Goal: Task Accomplishment & Management: Manage account settings

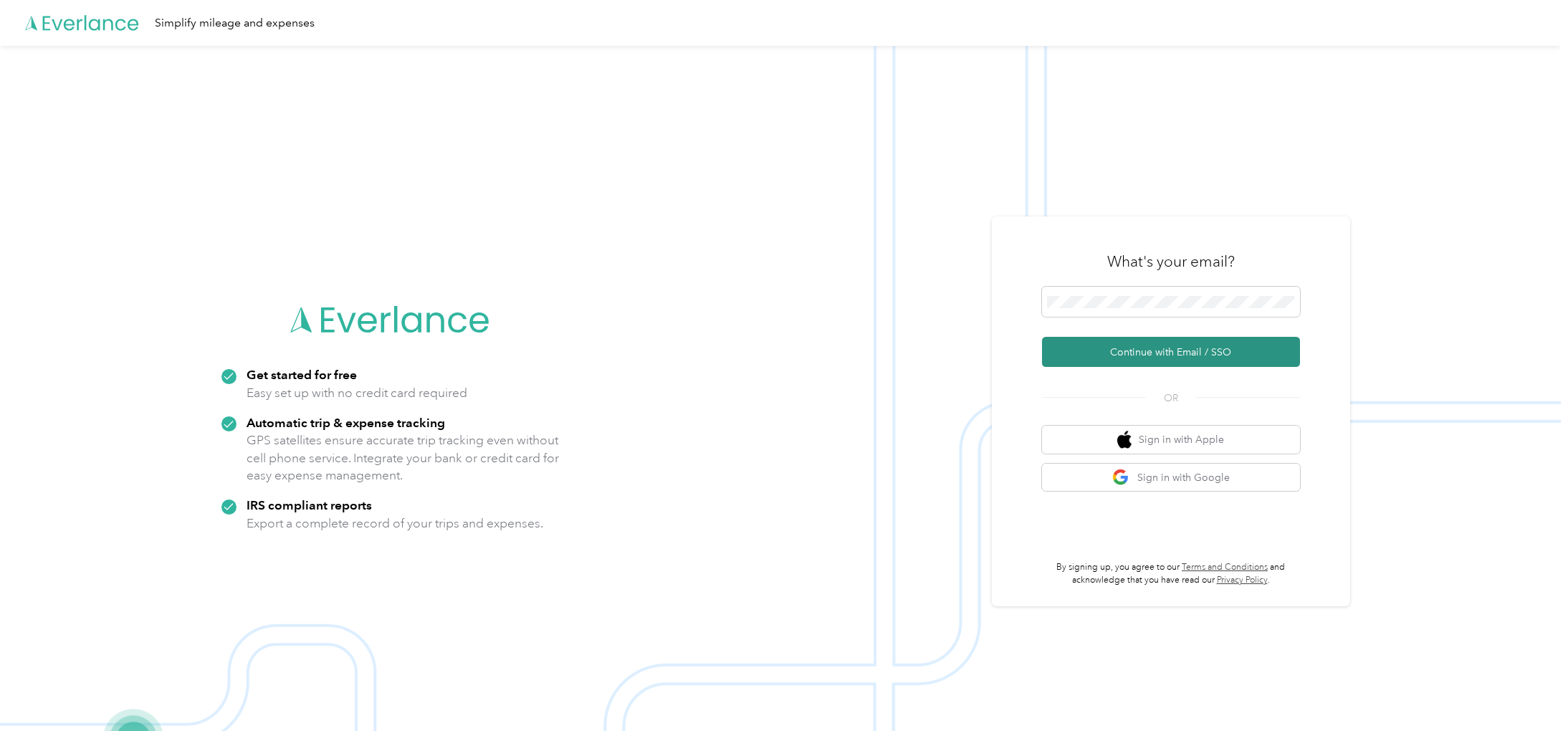
click at [1156, 349] on button "Continue with Email / SSO" at bounding box center [1171, 352] width 258 height 30
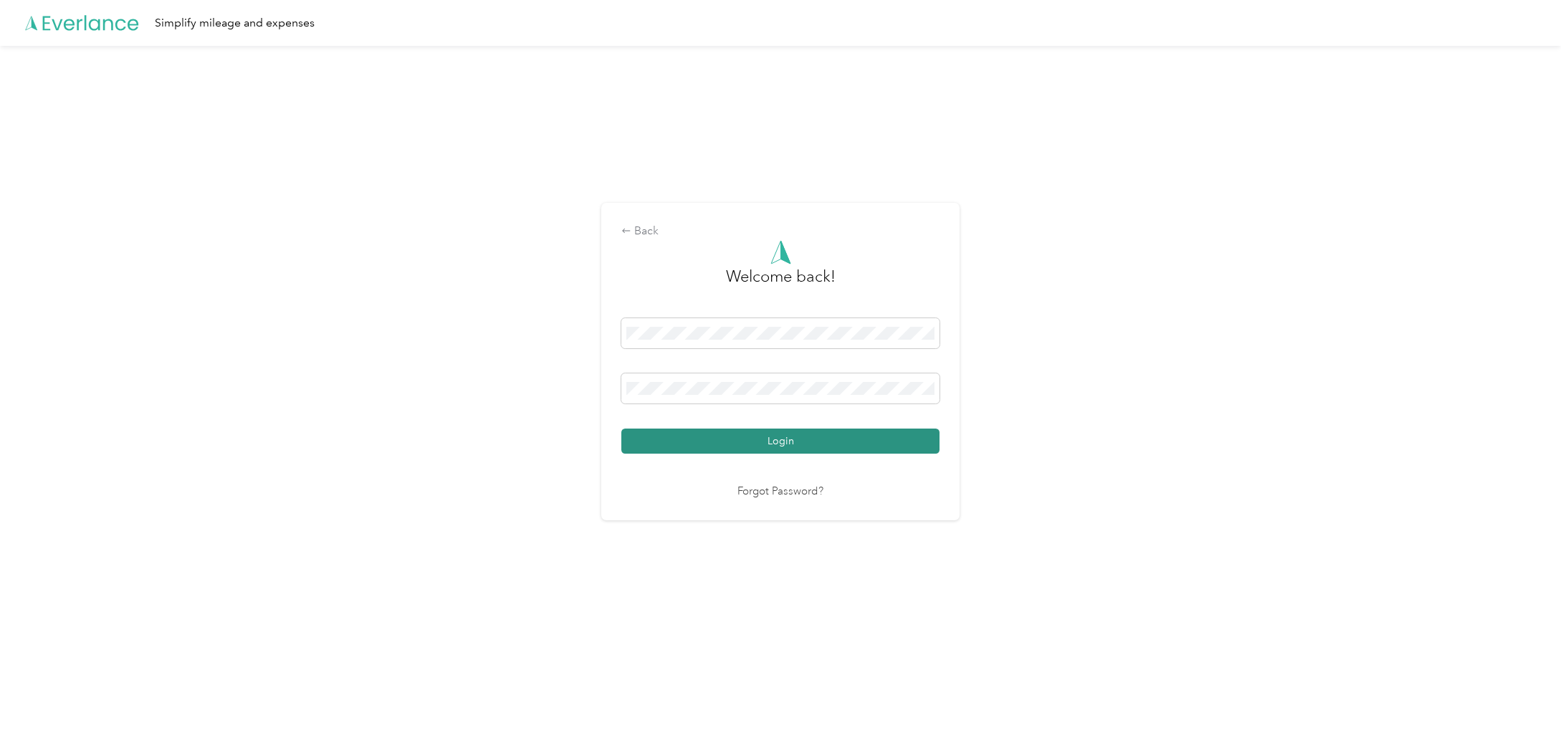
click at [806, 441] on button "Login" at bounding box center [780, 441] width 318 height 25
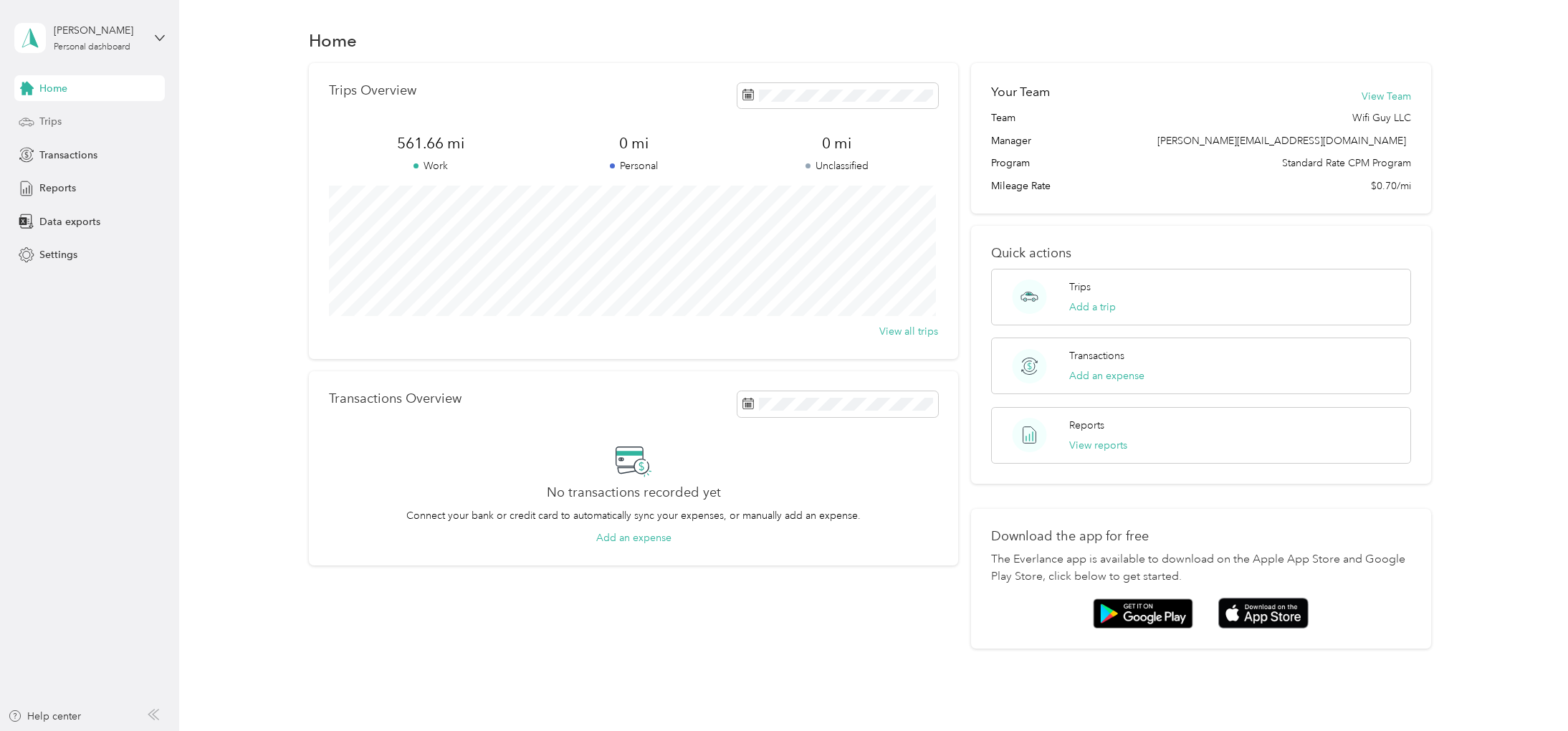
click at [62, 121] on div "Trips" at bounding box center [89, 122] width 150 height 26
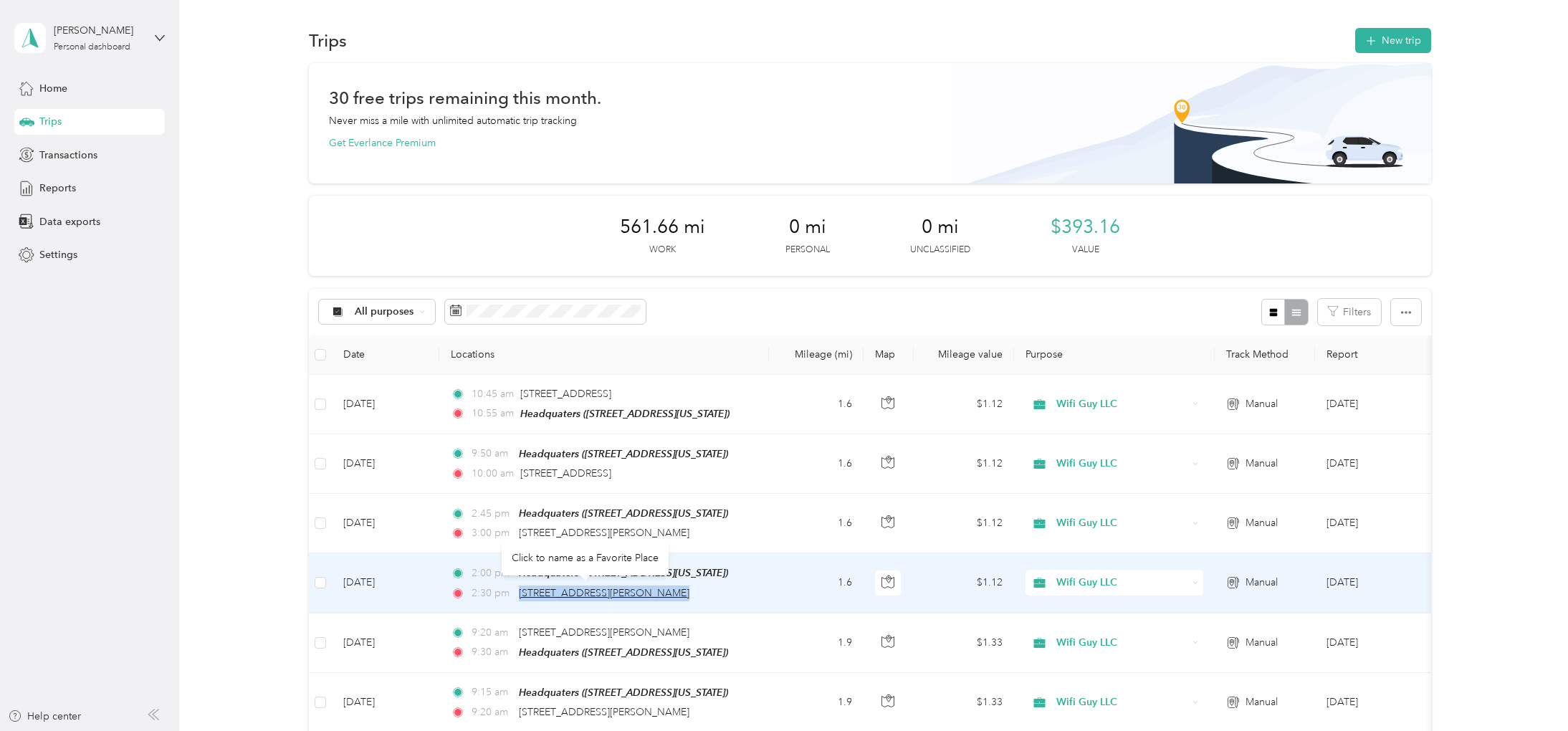
drag, startPoint x: 730, startPoint y: 601, endPoint x: 518, endPoint y: 589, distance: 212.3
click at [518, 589] on td "2:00 pm Headquaters ([STREET_ADDRESS][US_STATE]) 2:30 pm [STREET_ADDRESS][PERSO…" at bounding box center [604, 583] width 330 height 60
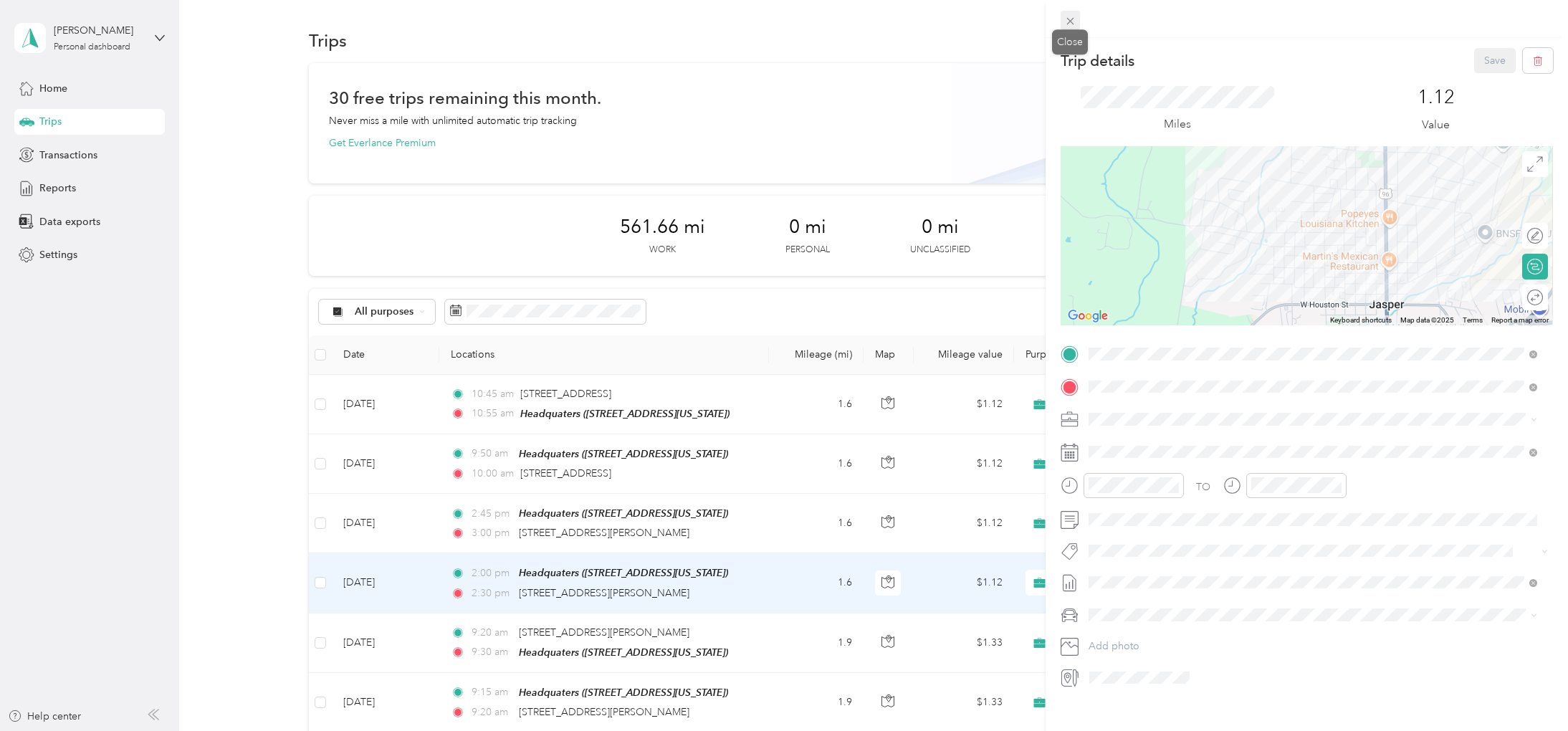
click at [1064, 25] on icon at bounding box center [1070, 21] width 12 height 12
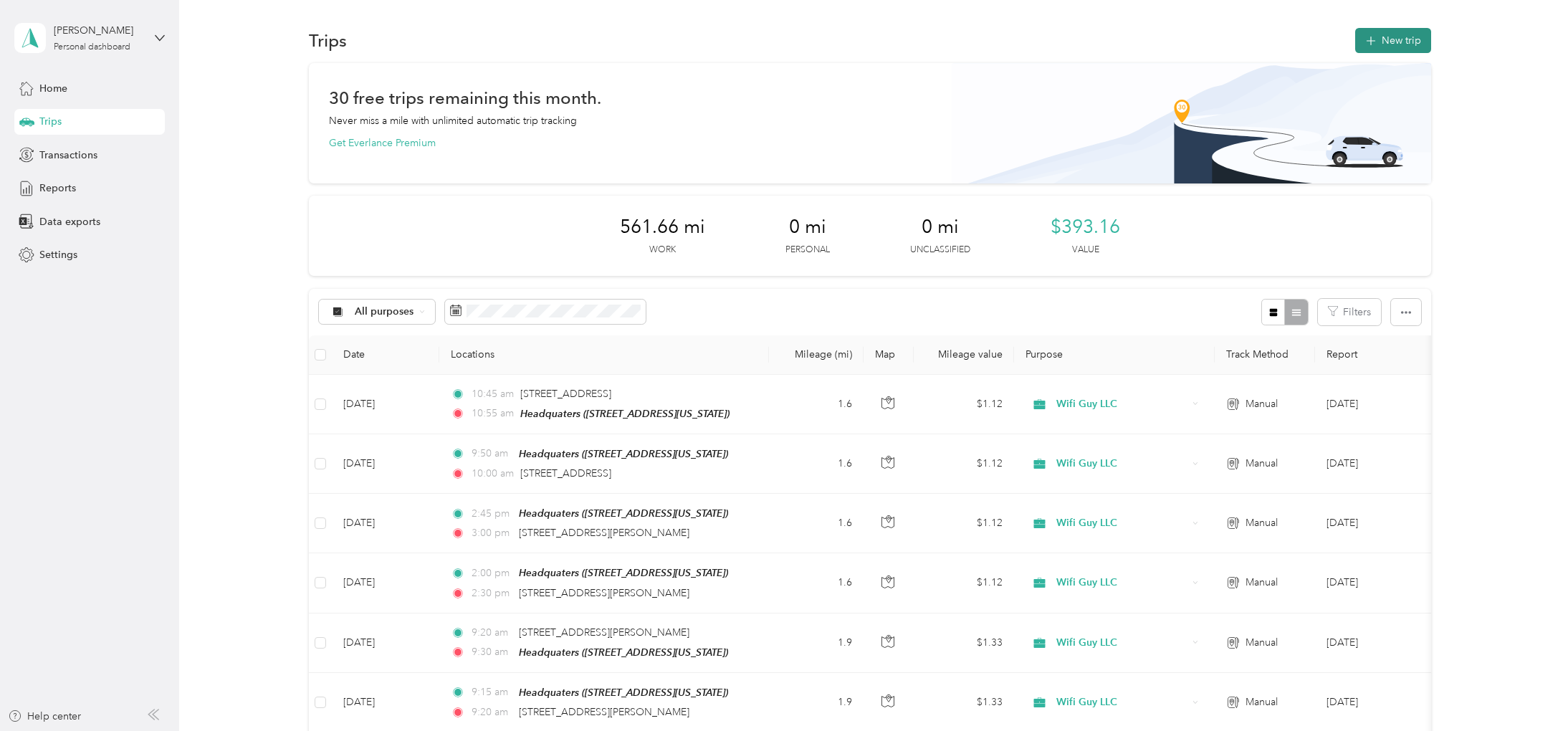
click at [1396, 50] on button "New trip" at bounding box center [1393, 40] width 76 height 25
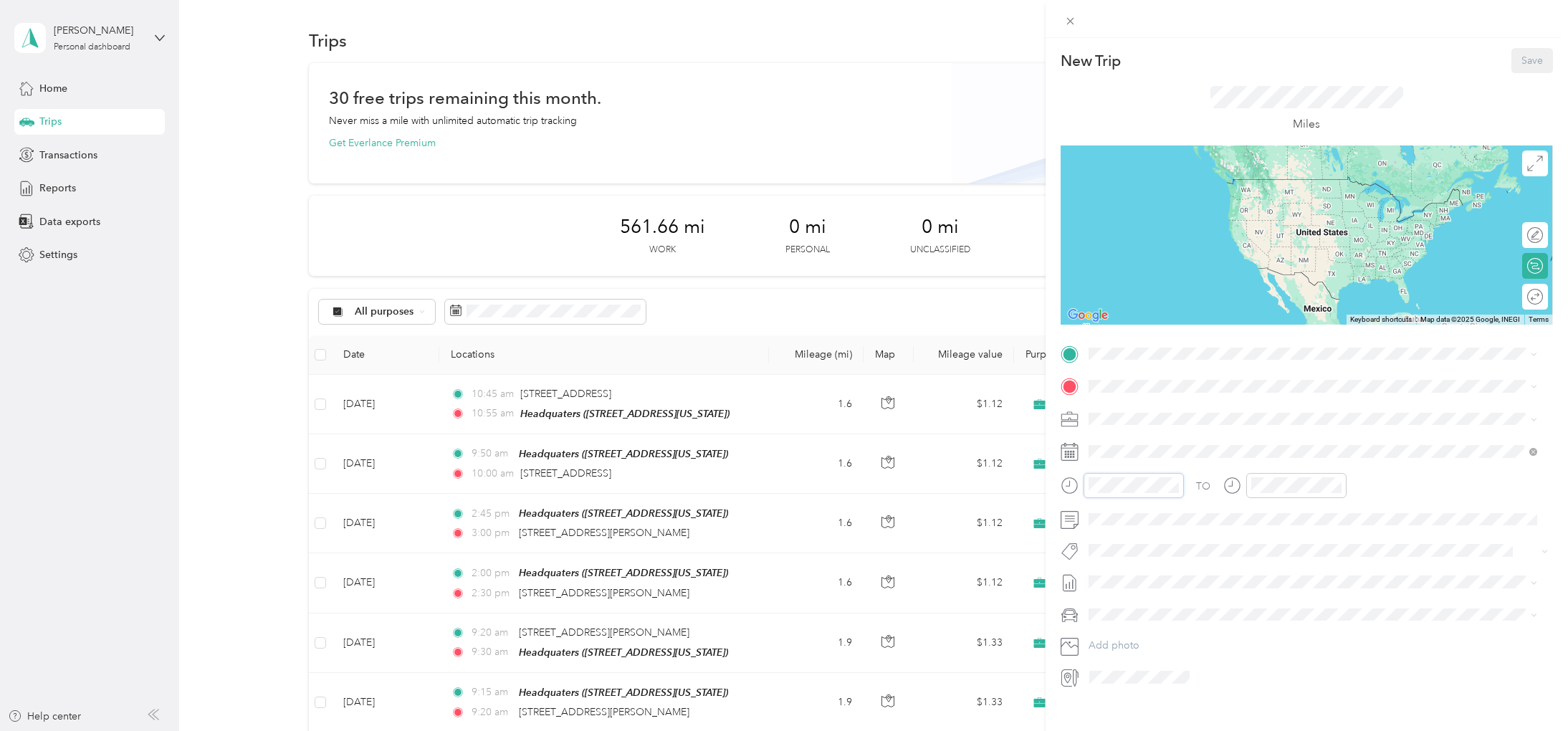
click at [1061, 478] on div at bounding box center [1122, 485] width 124 height 25
click at [1196, 341] on div "New Trip Save This trip cannot be edited because it is either under review, app…" at bounding box center [1306, 369] width 492 height 641
click at [1227, 407] on span "[STREET_ADDRESS][PERSON_NAME][US_STATE]" at bounding box center [1227, 405] width 223 height 13
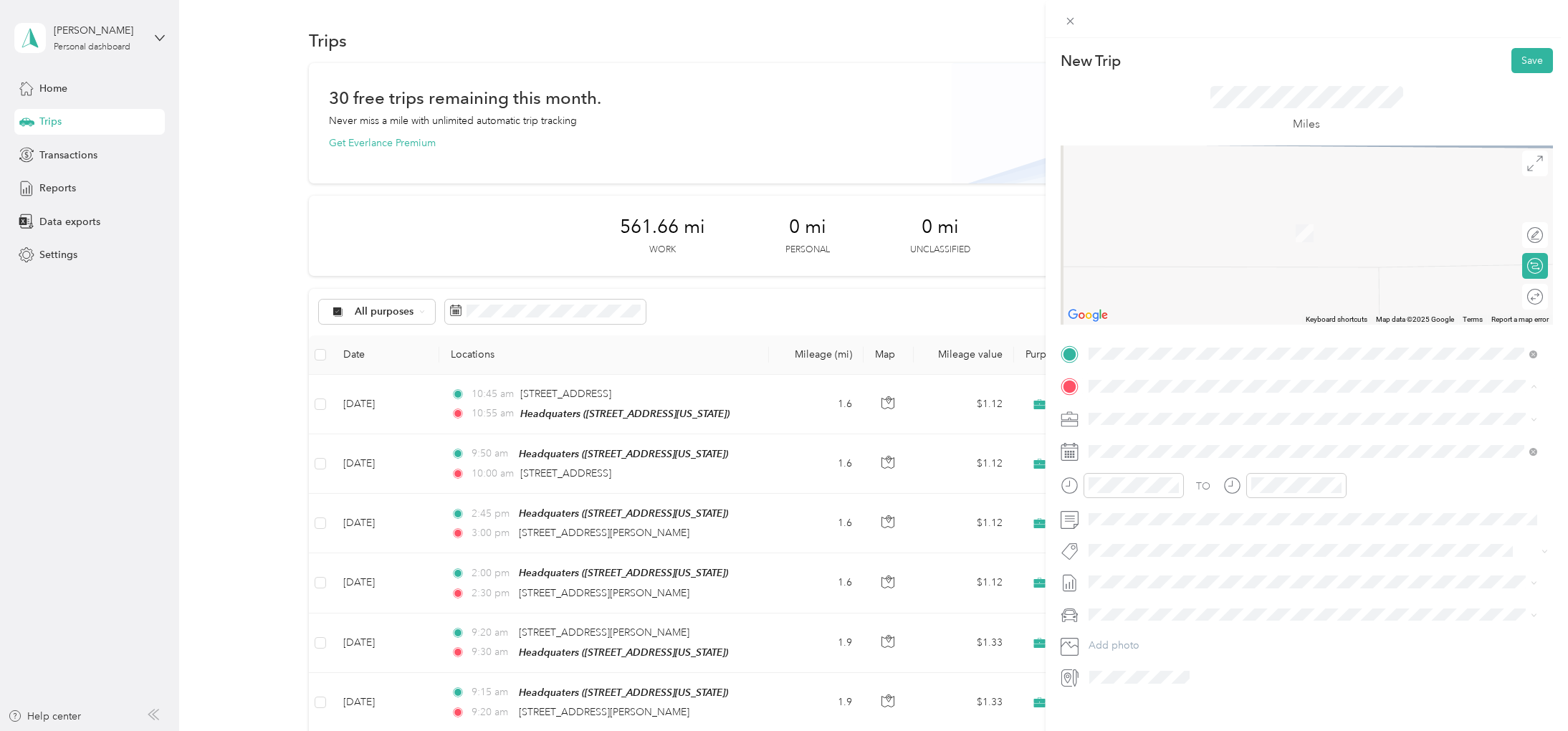
click at [1199, 447] on div "Headquaters [STREET_ADDRESS][US_STATE]" at bounding box center [1186, 451] width 143 height 30
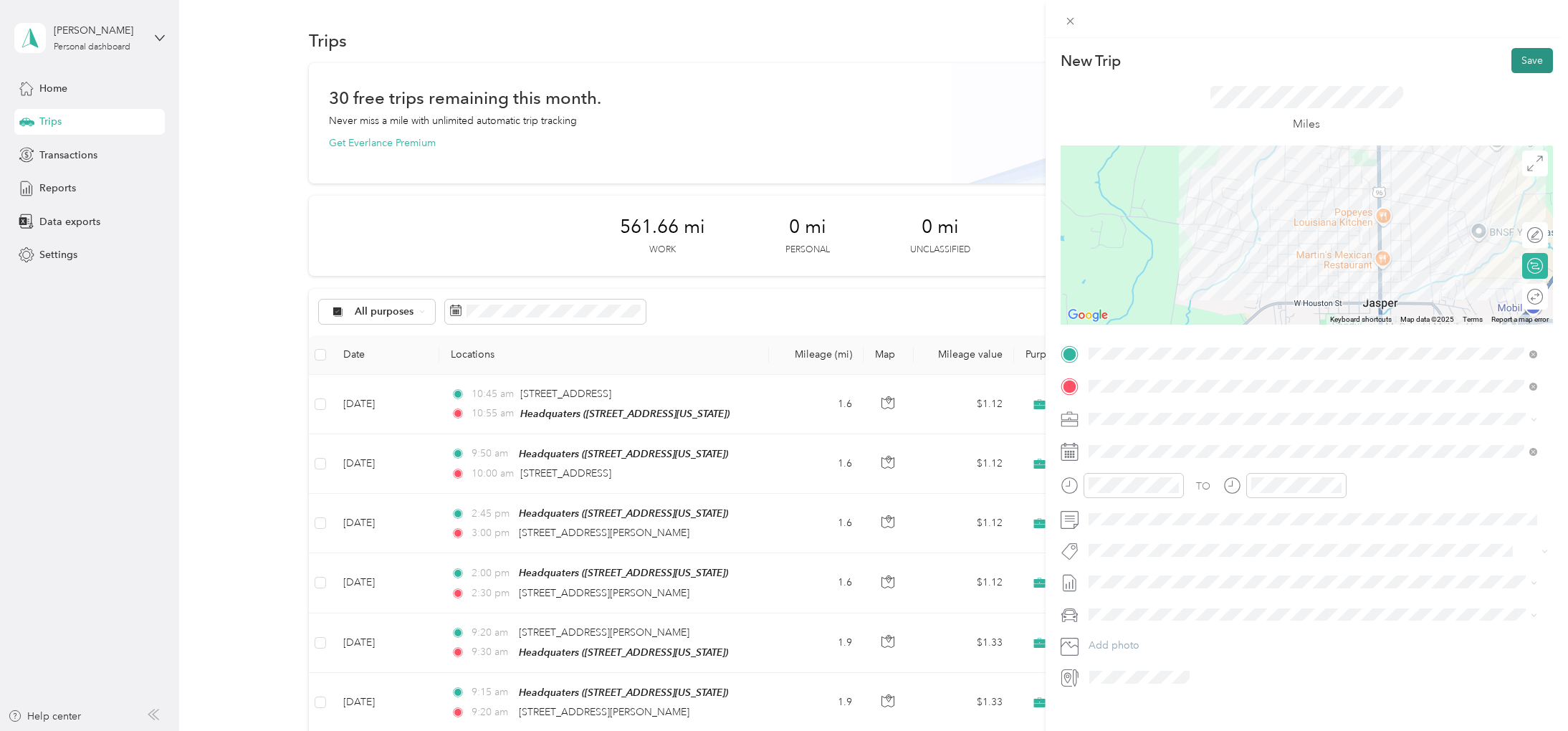
click at [1518, 66] on button "Save" at bounding box center [1532, 60] width 42 height 25
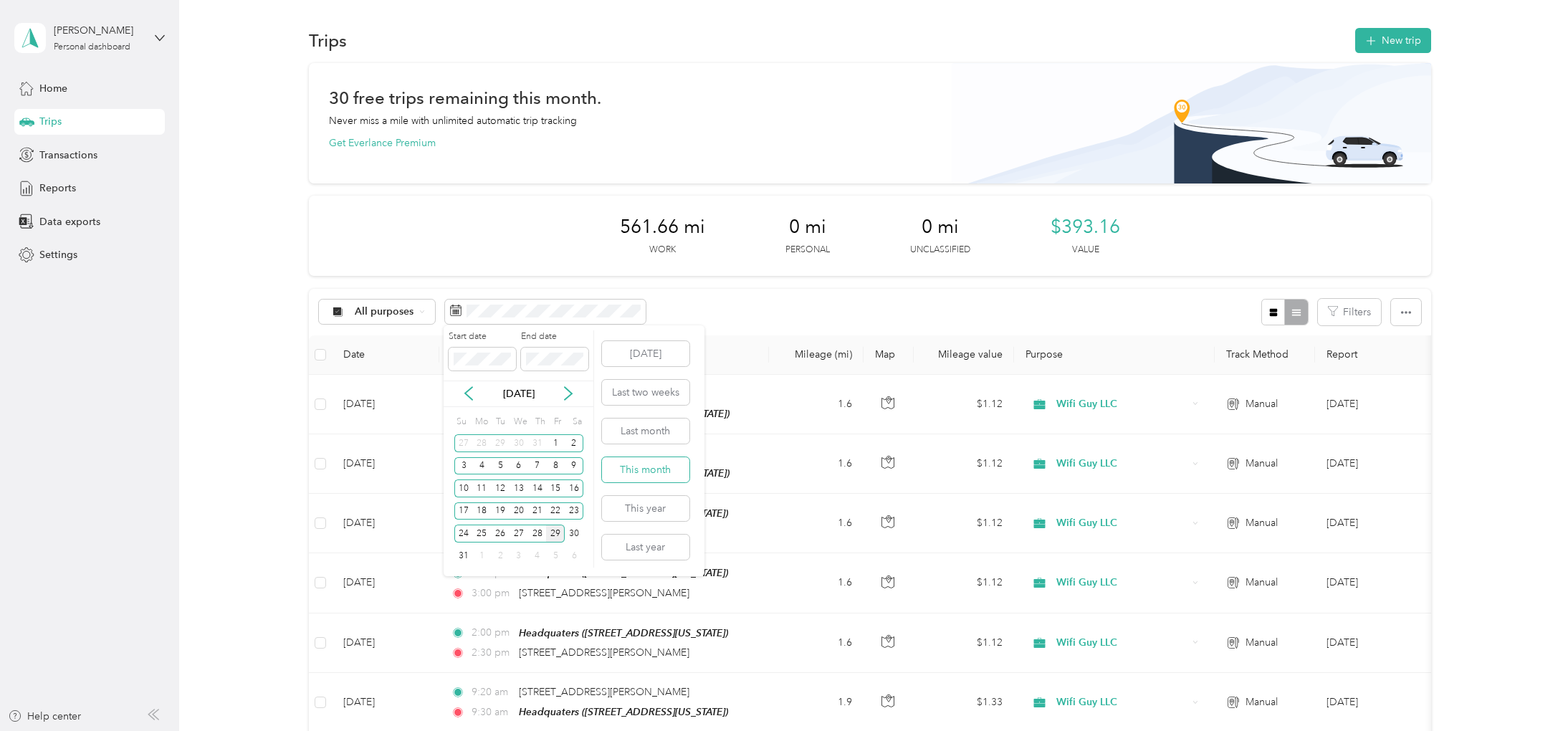
click at [630, 477] on button "This month" at bounding box center [646, 469] width 88 height 25
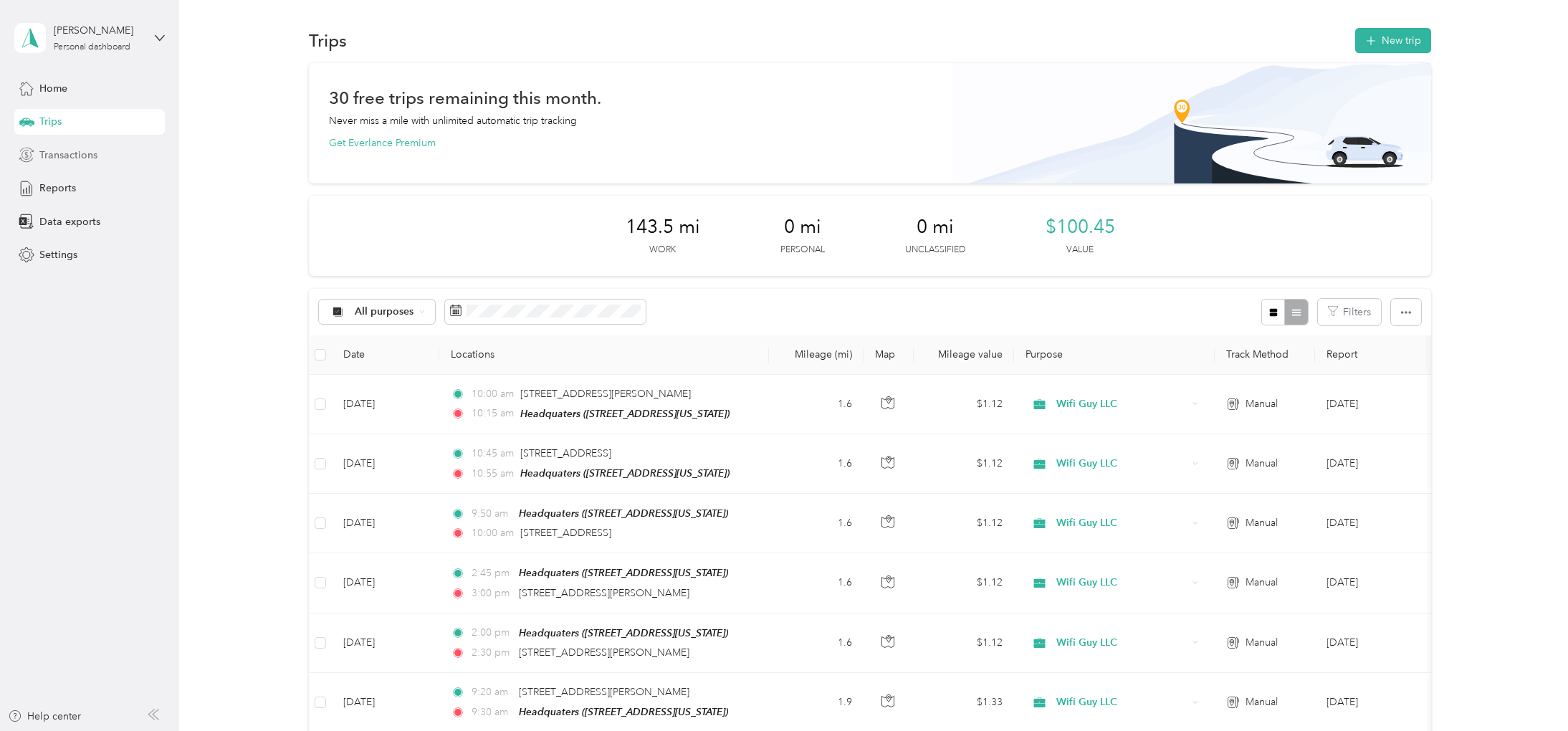
click at [98, 163] on div "Transactions" at bounding box center [89, 155] width 150 height 26
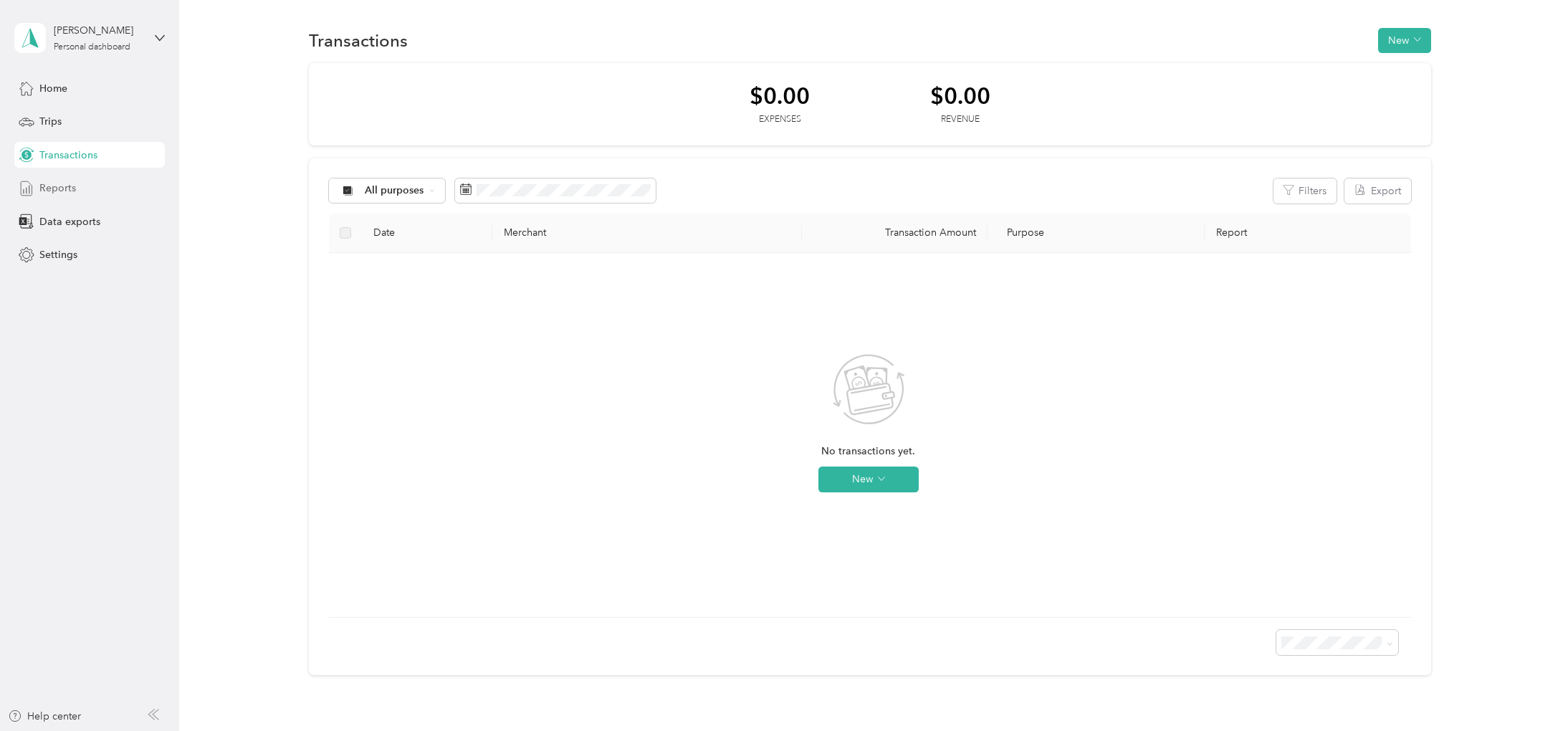
click at [75, 183] on span "Reports" at bounding box center [57, 188] width 37 height 15
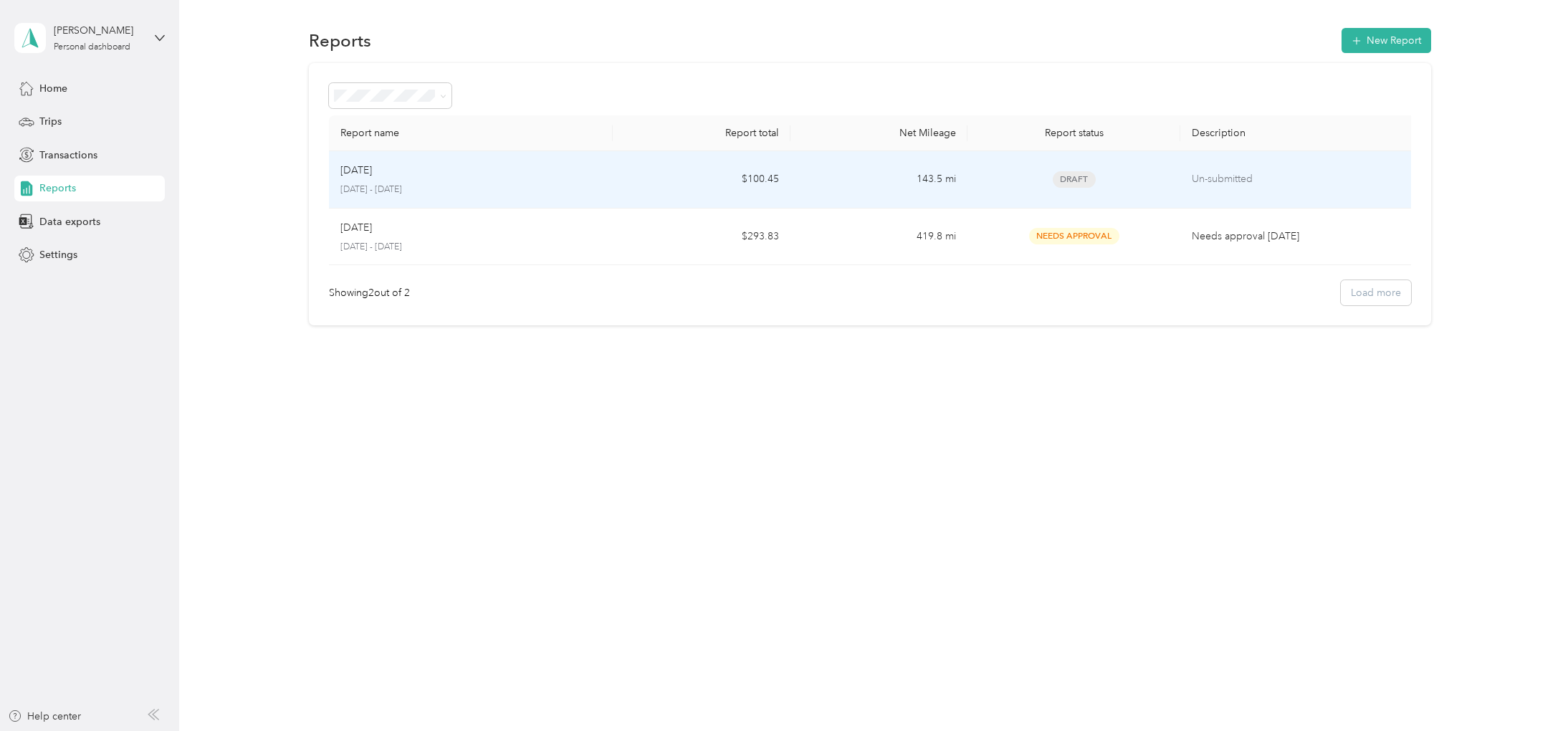
click at [1307, 174] on p "Un-submitted" at bounding box center [1298, 179] width 213 height 16
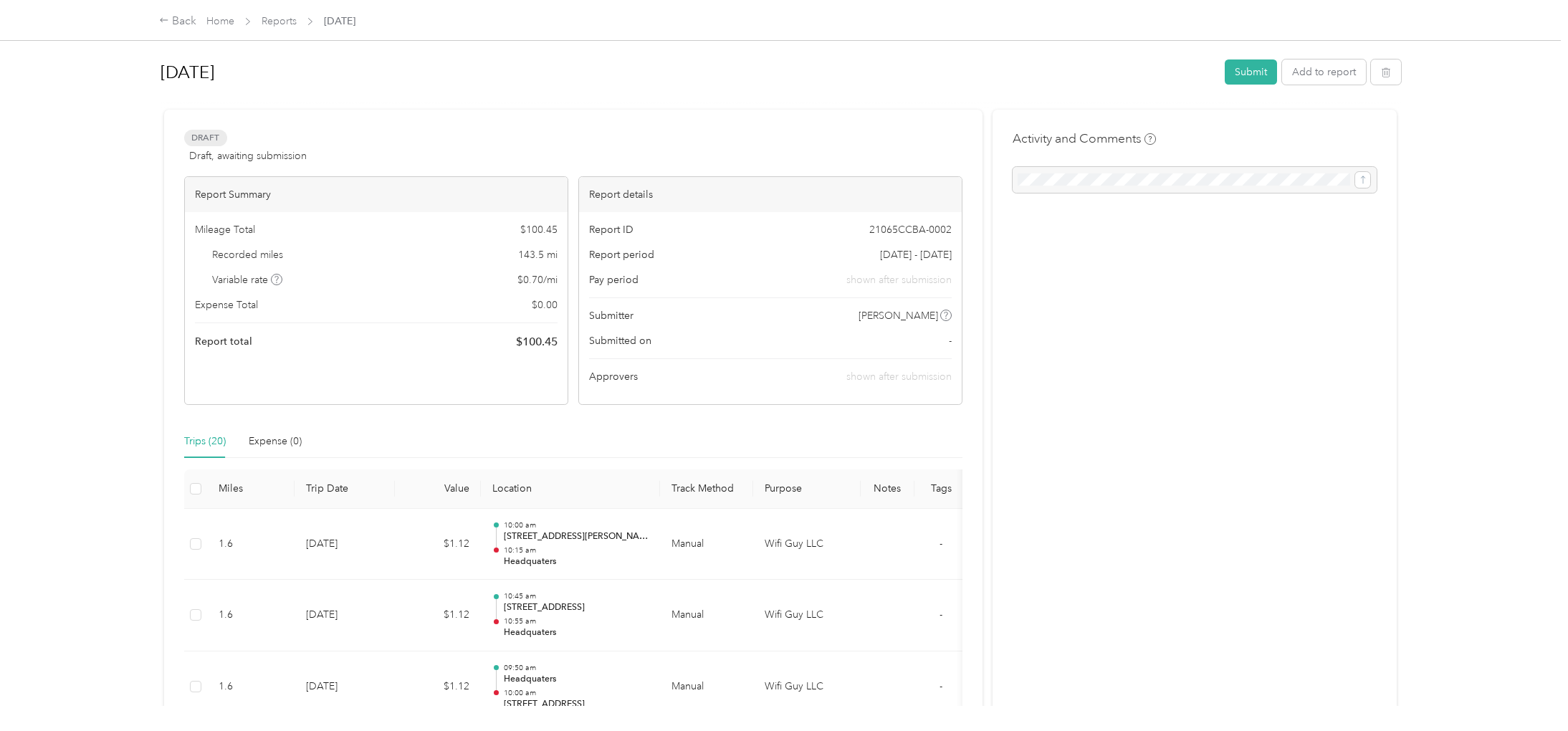
click at [783, 6] on div "Back Home Reports [DATE]" at bounding box center [783, 20] width 1306 height 40
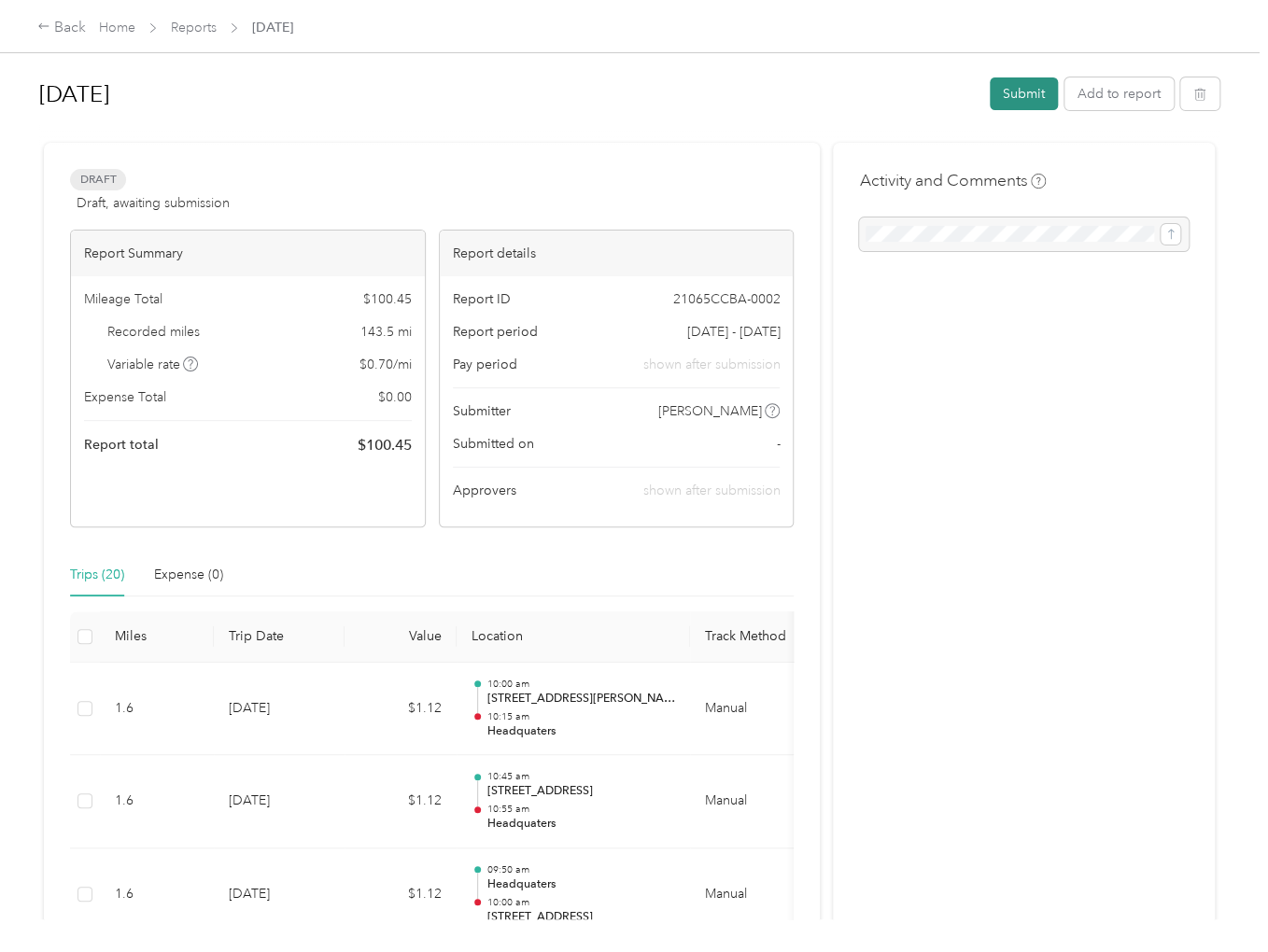
click at [1016, 95] on button "Submit" at bounding box center [1024, 94] width 68 height 33
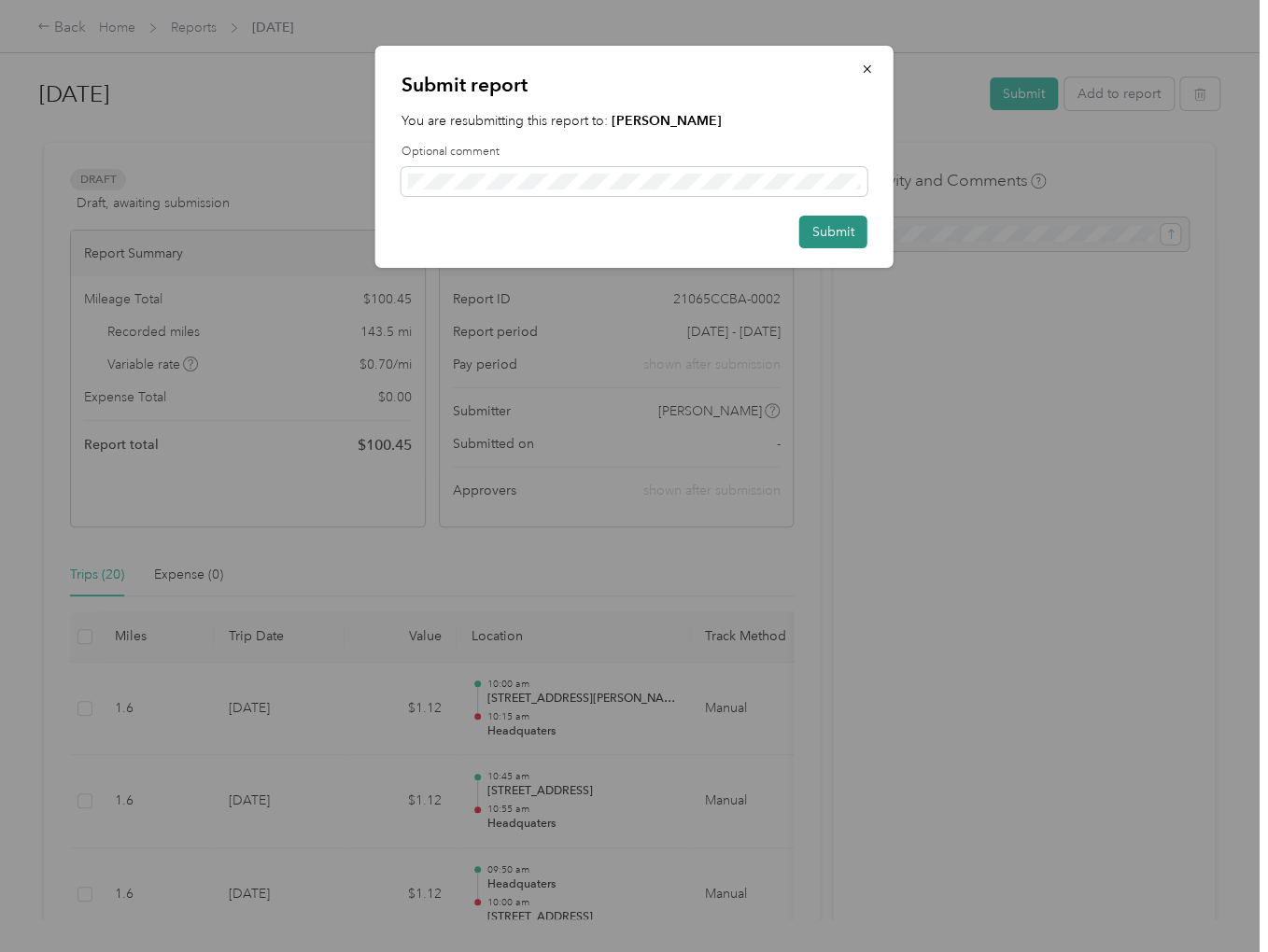
click at [830, 242] on button "Submit" at bounding box center [833, 231] width 68 height 33
